Goal: Task Accomplishment & Management: Use online tool/utility

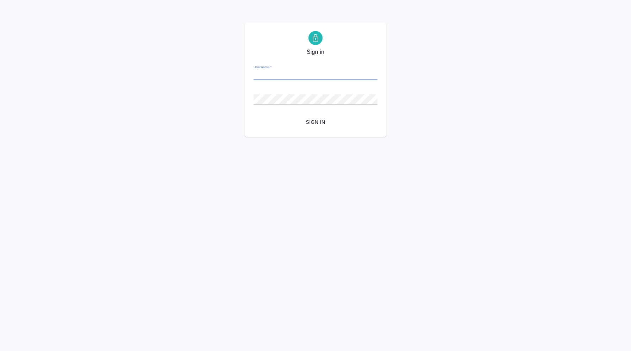
click at [295, 73] on input "Username   *" at bounding box center [315, 75] width 124 height 10
click at [292, 73] on input "Username   *" at bounding box center [315, 75] width 124 height 10
type input "v.koren@awatera.com"
click at [319, 123] on span "Sign in" at bounding box center [315, 122] width 113 height 9
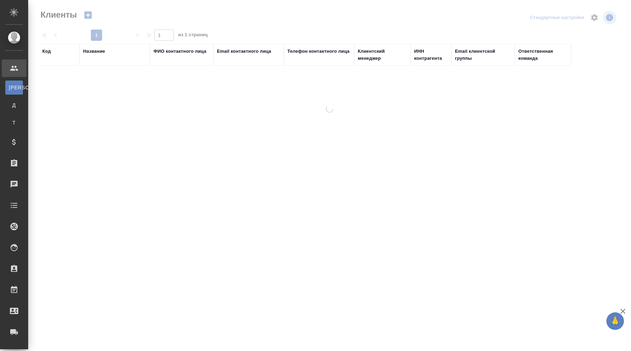
select select "RU"
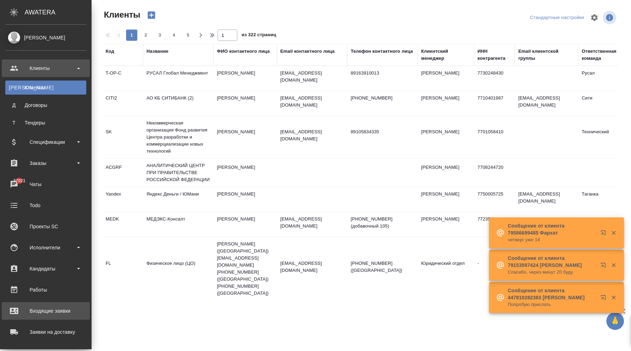
click at [57, 307] on div "Входящие заявки" at bounding box center [45, 311] width 81 height 11
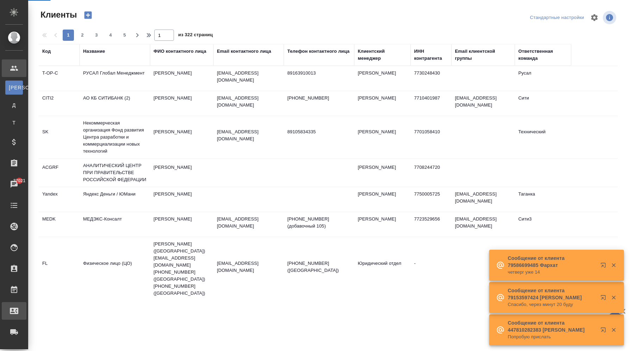
select select "RU"
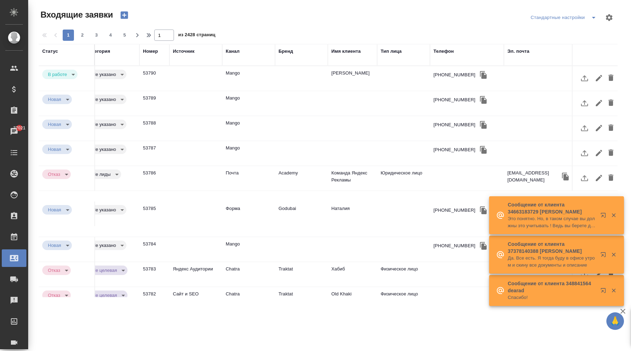
scroll to position [0, 11]
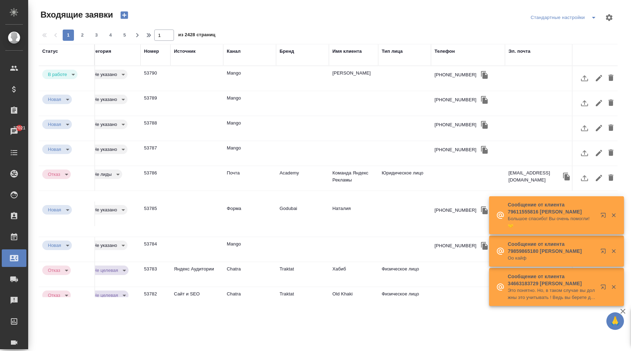
click at [287, 53] on div "Бренд" at bounding box center [287, 51] width 14 height 7
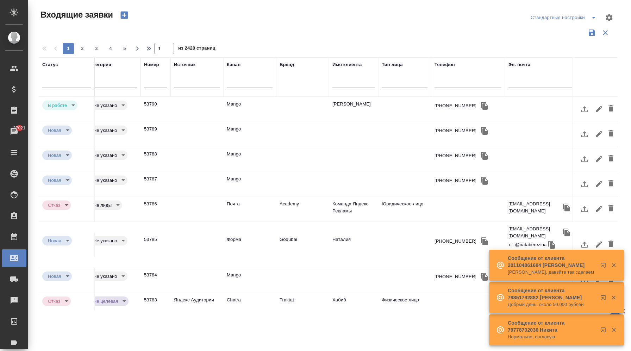
click at [299, 87] on div "Бренд" at bounding box center [303, 77] width 46 height 32
click at [296, 96] on th "Бренд" at bounding box center [302, 76] width 53 height 39
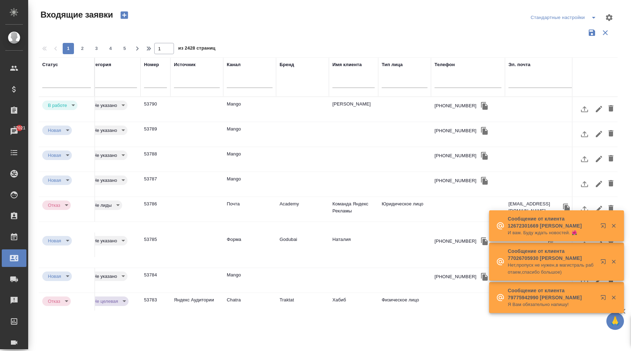
click at [288, 65] on div "Бренд" at bounding box center [287, 64] width 14 height 7
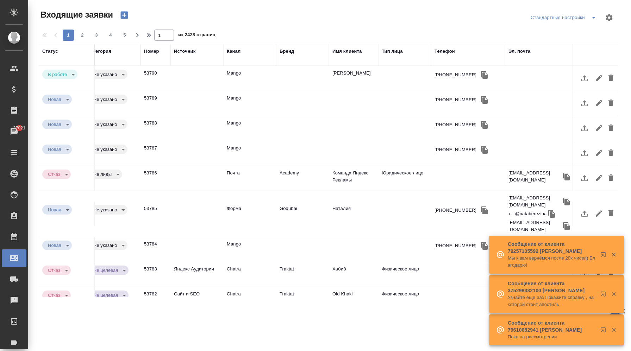
click at [290, 67] on td at bounding box center [302, 78] width 53 height 25
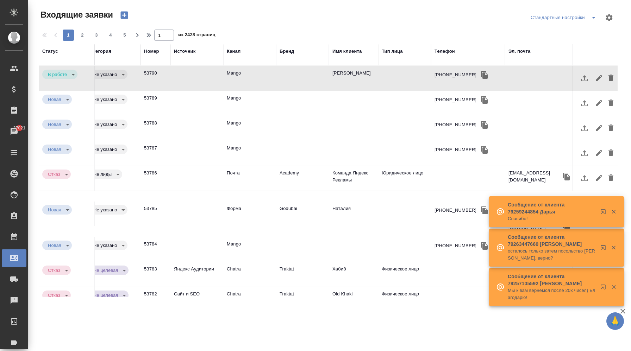
click at [292, 57] on div "Бренд" at bounding box center [303, 55] width 46 height 14
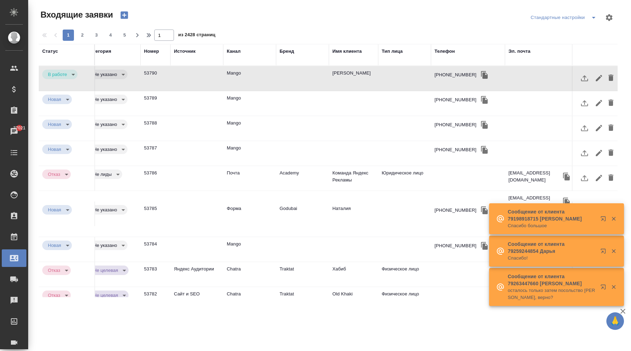
click at [289, 51] on div "Бренд" at bounding box center [287, 51] width 14 height 7
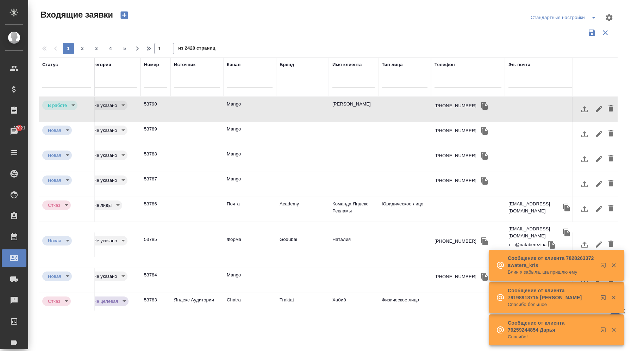
click at [298, 84] on div "Бренд" at bounding box center [303, 77] width 46 height 32
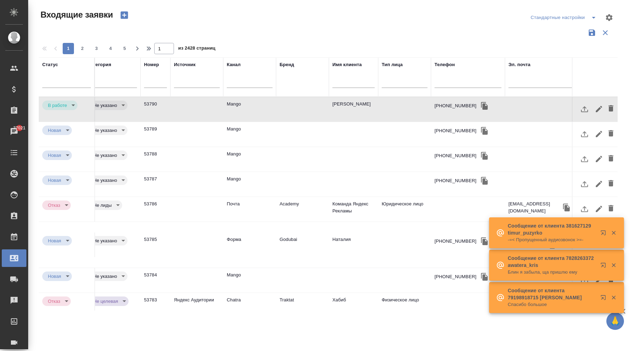
click at [308, 88] on div "Бренд" at bounding box center [303, 77] width 46 height 32
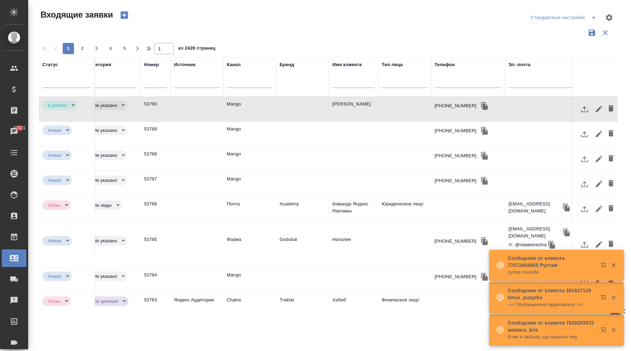
click at [282, 66] on div "Бренд" at bounding box center [287, 64] width 14 height 7
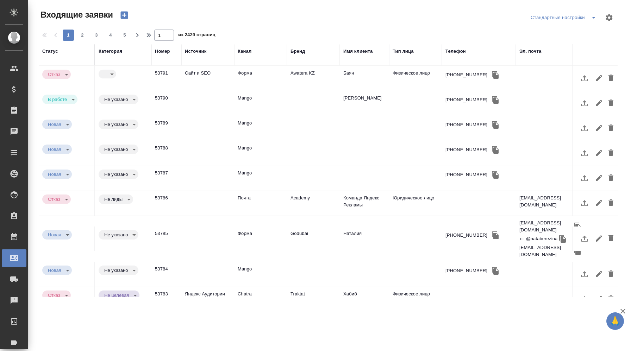
select select "RU"
click at [300, 50] on div "Бренд" at bounding box center [297, 51] width 14 height 7
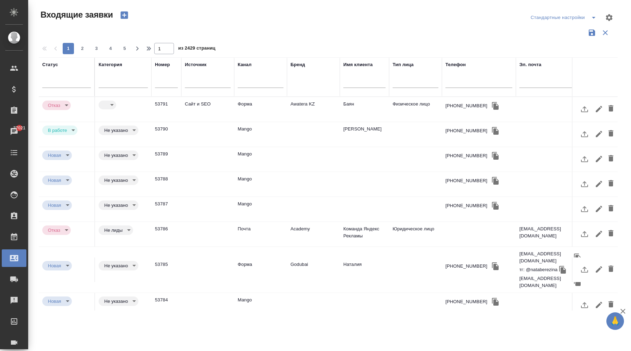
click at [301, 93] on th "Бренд" at bounding box center [313, 76] width 53 height 39
click at [301, 64] on div "Бренд" at bounding box center [297, 64] width 14 height 7
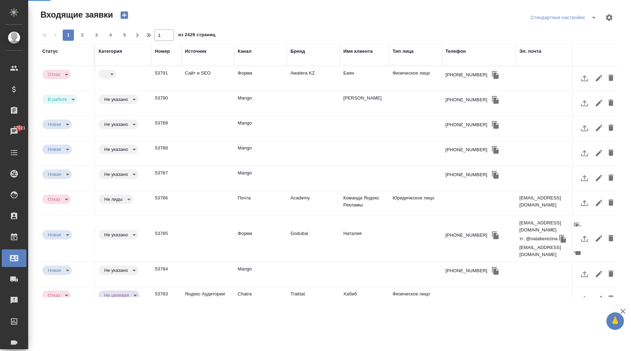
select select "RU"
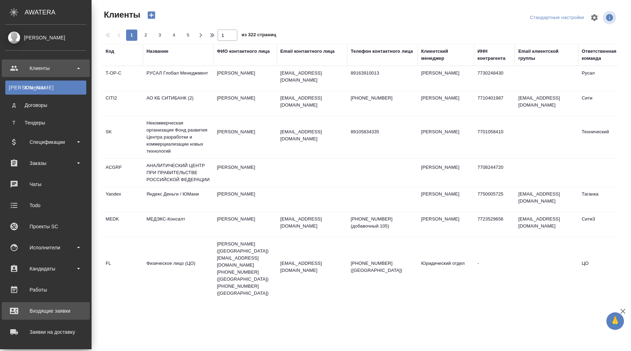
click at [47, 312] on div "Входящие заявки" at bounding box center [45, 311] width 81 height 11
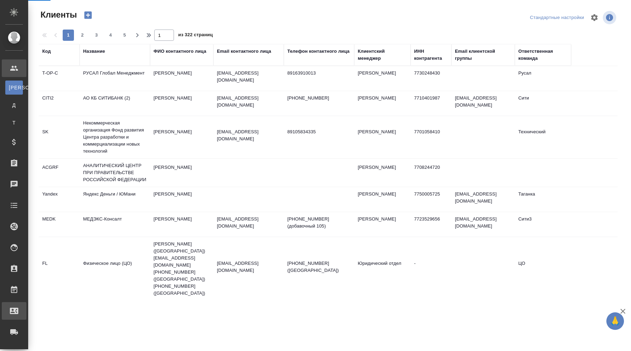
select select "RU"
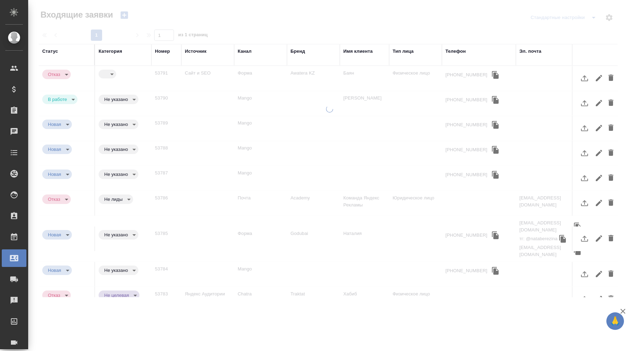
click at [300, 52] on div "Бренд" at bounding box center [297, 51] width 14 height 7
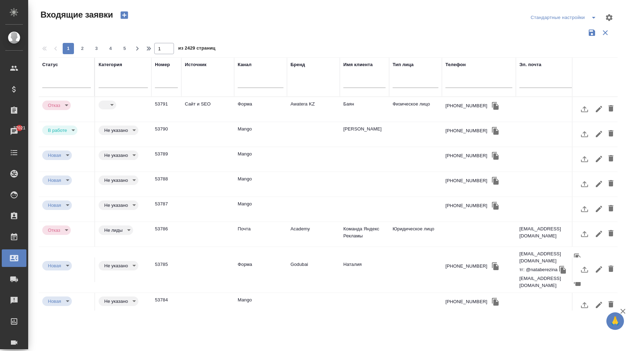
click at [298, 82] on div "Бренд" at bounding box center [313, 77] width 46 height 32
click at [304, 63] on div "Бренд" at bounding box center [297, 64] width 14 height 7
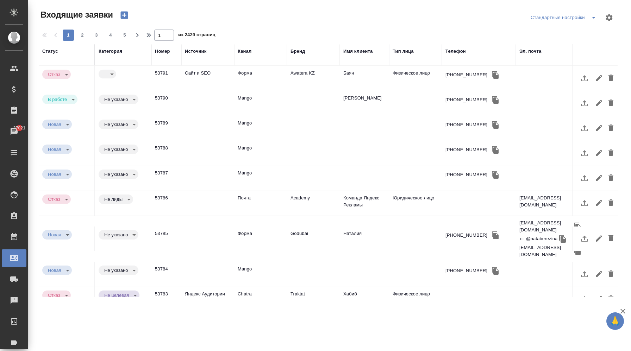
click at [311, 59] on div "Бренд" at bounding box center [313, 55] width 46 height 14
drag, startPoint x: 241, startPoint y: 114, endPoint x: 274, endPoint y: 114, distance: 33.1
select select "RU"
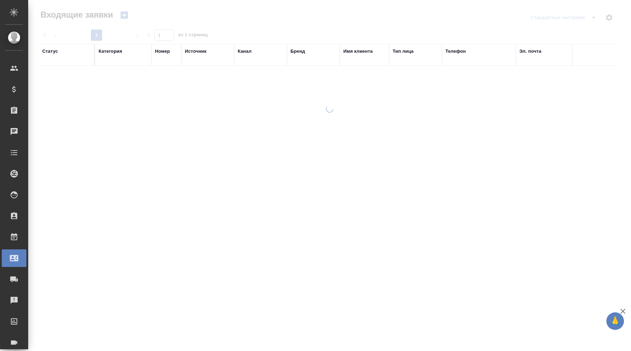
select select "RU"
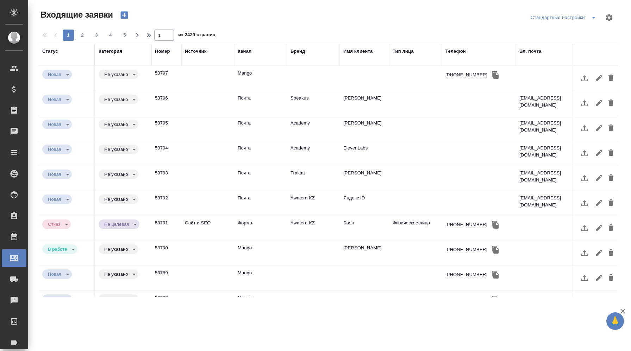
select select "RU"
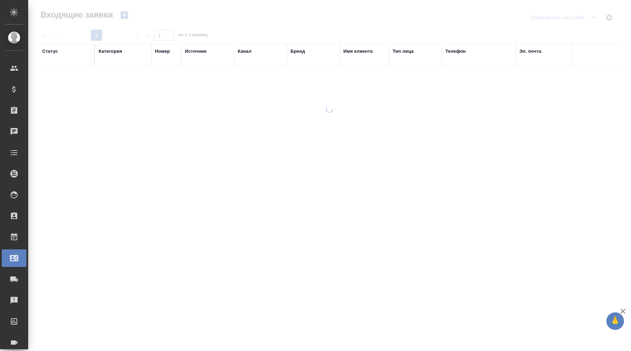
select select "RU"
